Goal: Task Accomplishment & Management: Manage account settings

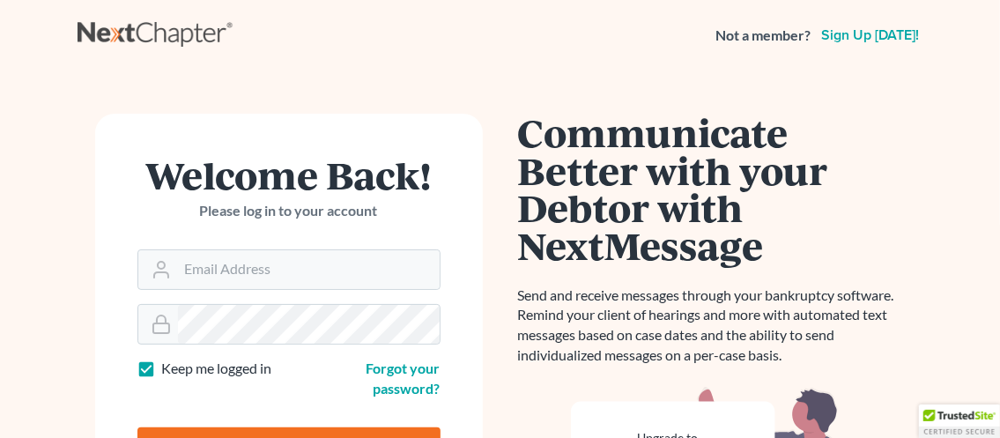
scroll to position [146, 0]
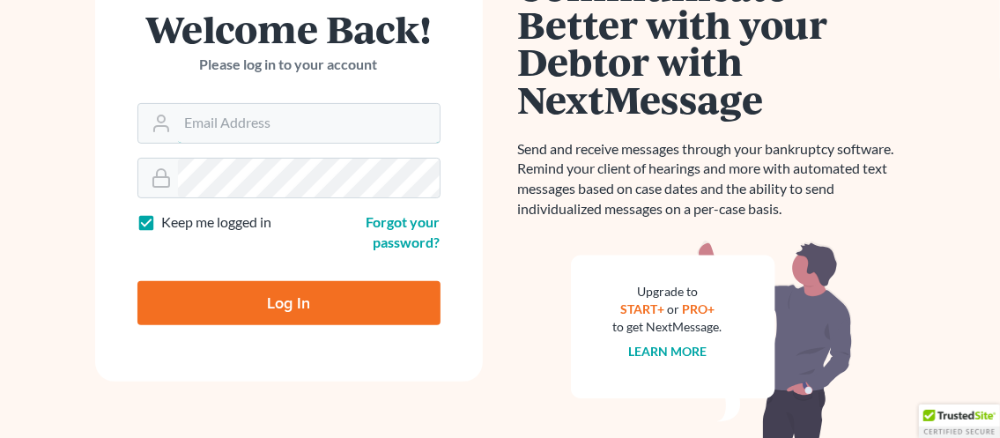
type input "[EMAIL_ADDRESS][DOMAIN_NAME]"
click at [304, 295] on input "Log In" at bounding box center [288, 303] width 303 height 44
type input "Thinking..."
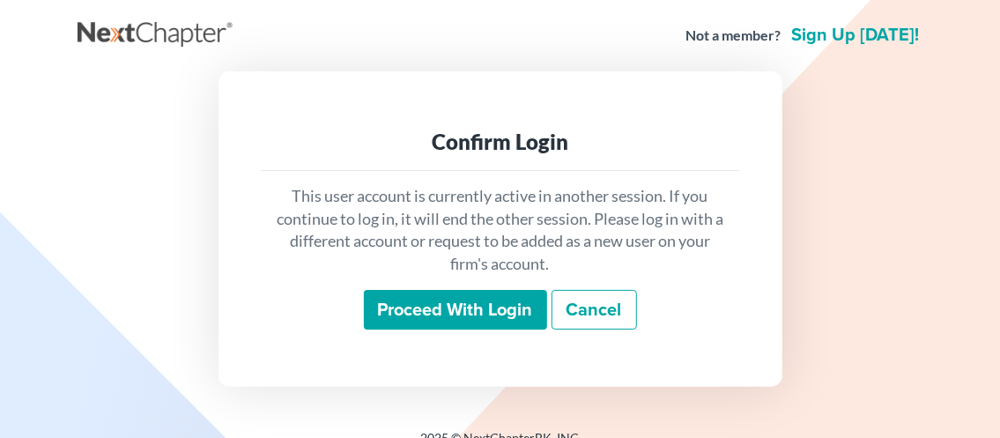
click at [440, 306] on input "Proceed with login" at bounding box center [455, 310] width 183 height 41
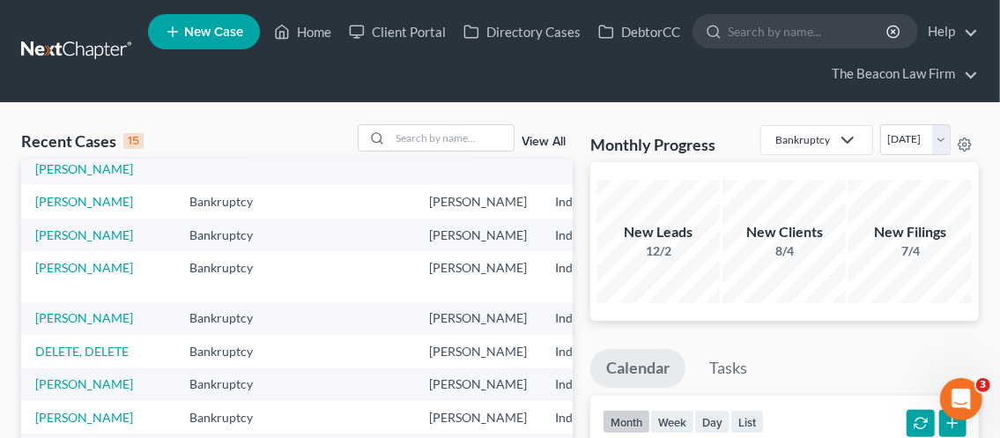
scroll to position [293, 0]
click at [64, 245] on td "[PERSON_NAME]" at bounding box center [98, 235] width 154 height 33
click at [65, 242] on link "[PERSON_NAME]" at bounding box center [84, 234] width 98 height 15
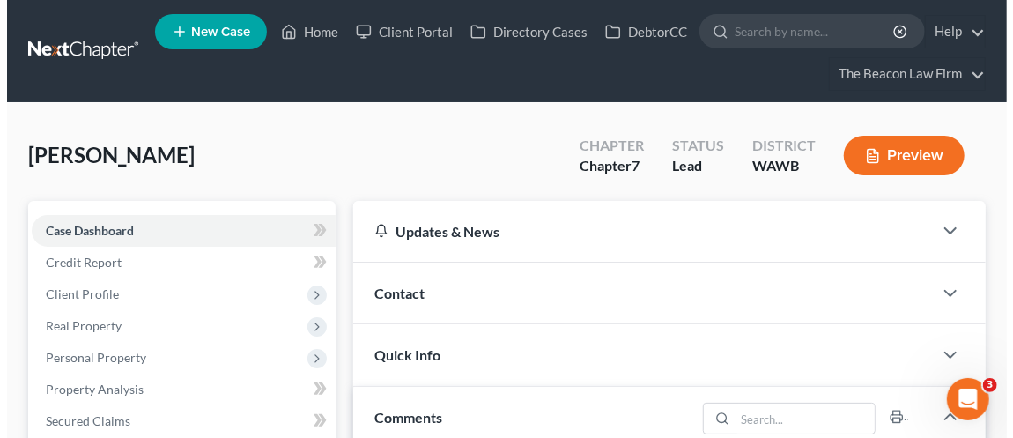
scroll to position [1358, 0]
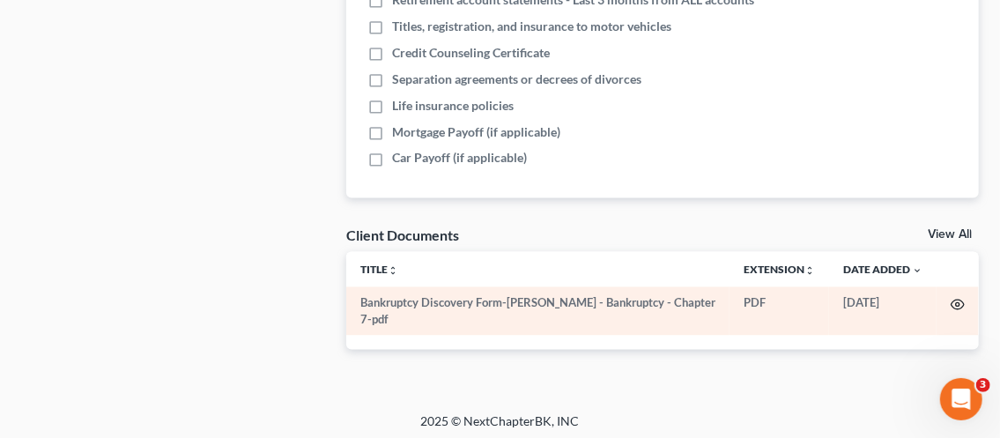
click at [957, 298] on icon "button" at bounding box center [958, 305] width 14 height 14
